Goal: Navigation & Orientation: Find specific page/section

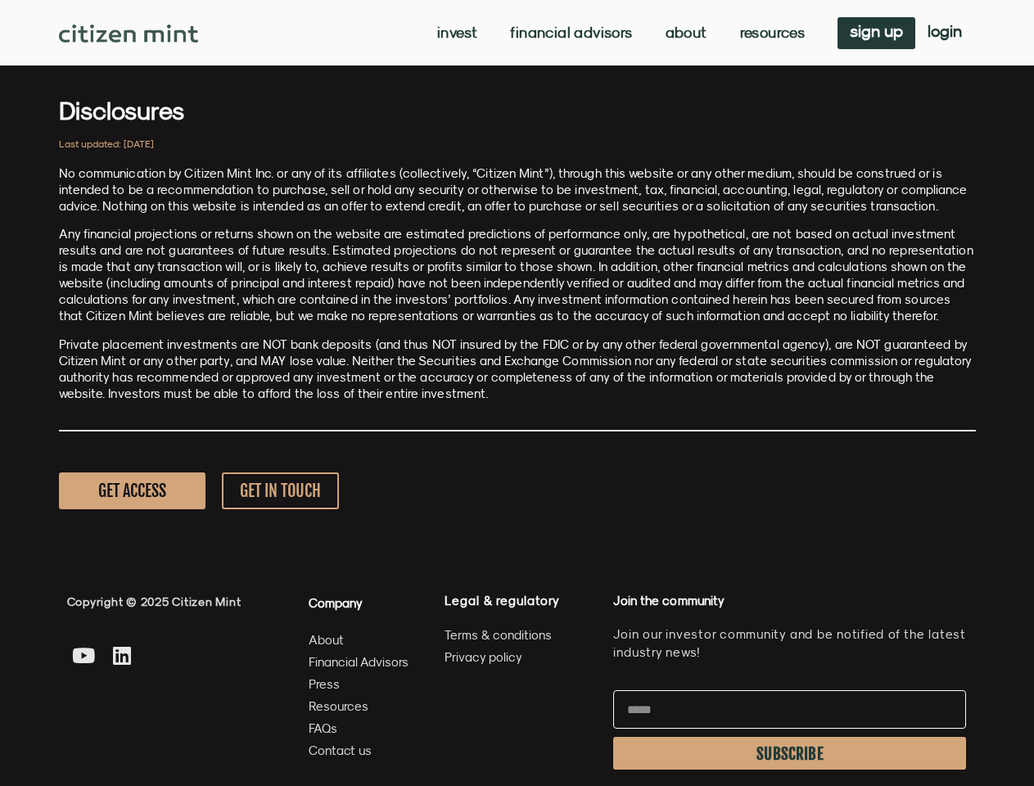
click at [517, 393] on p "Private placement investments are NOT bank deposits (and thus NOT insured by th…" at bounding box center [517, 370] width 917 height 66
click at [455, 33] on link "Invest" at bounding box center [457, 33] width 40 height 16
click at [771, 33] on link "Resources" at bounding box center [773, 33] width 66 height 16
click at [790, 753] on span "SUBSCRIBE" at bounding box center [790, 754] width 67 height 13
